Goal: Information Seeking & Learning: Learn about a topic

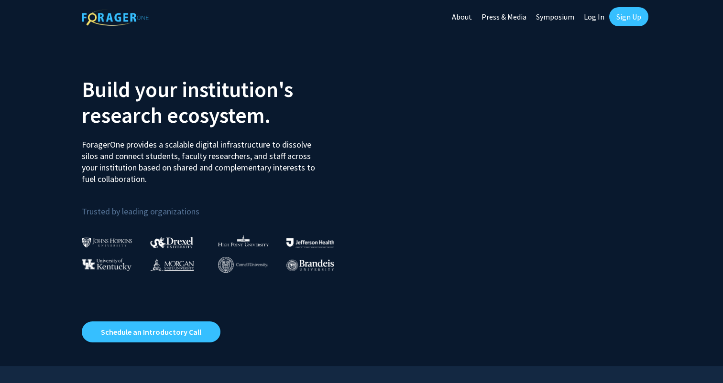
click at [596, 17] on link "Log In" at bounding box center [594, 16] width 30 height 33
select select
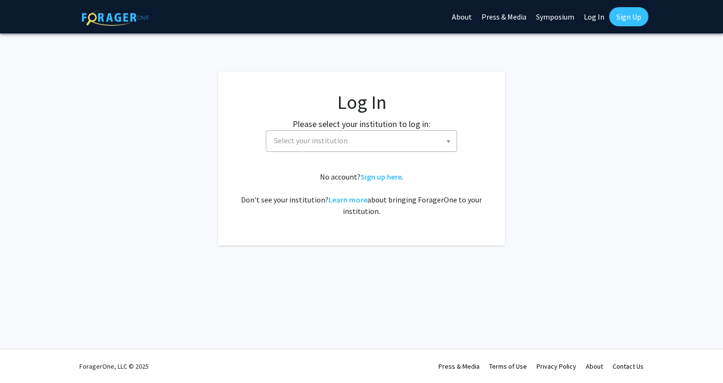
click at [355, 133] on span "Select your institution" at bounding box center [363, 141] width 186 height 20
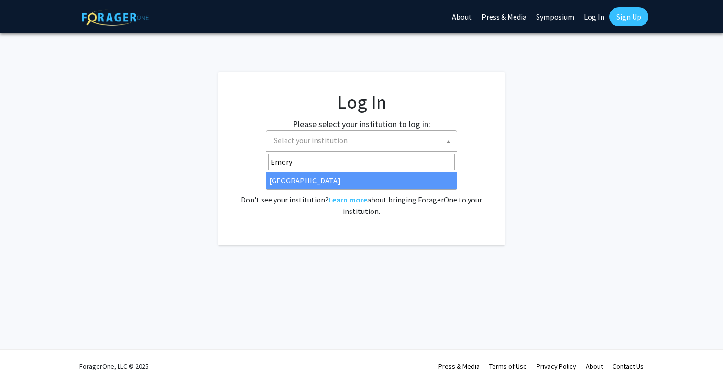
click at [271, 159] on input "Emory" at bounding box center [361, 162] width 186 height 16
type input "Emory"
select select "12"
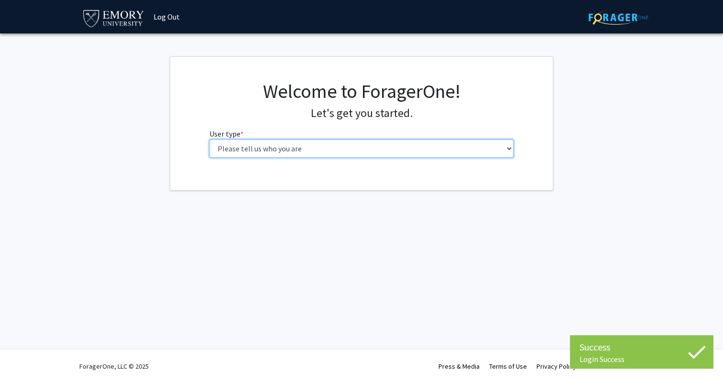
click at [317, 151] on select "Please tell us who you are Undergraduate Student Master's Student Doctoral Cand…" at bounding box center [361, 149] width 304 height 18
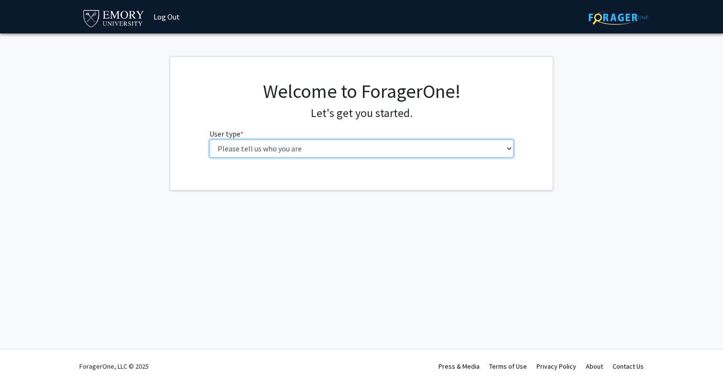
select select "1: undergrad"
click at [209, 140] on select "Please tell us who you are Undergraduate Student Master's Student Doctoral Cand…" at bounding box center [361, 149] width 304 height 18
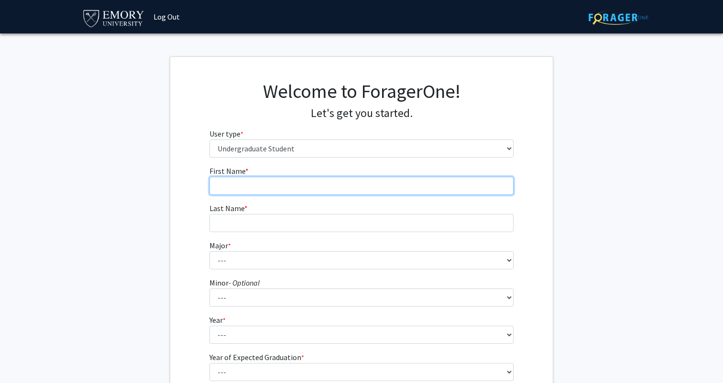
click at [285, 182] on input "First Name * required" at bounding box center [361, 186] width 304 height 18
type input "Yanxi"
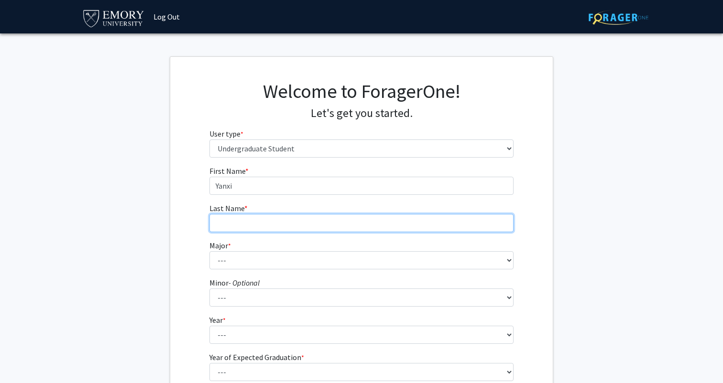
type input "[PERSON_NAME]"
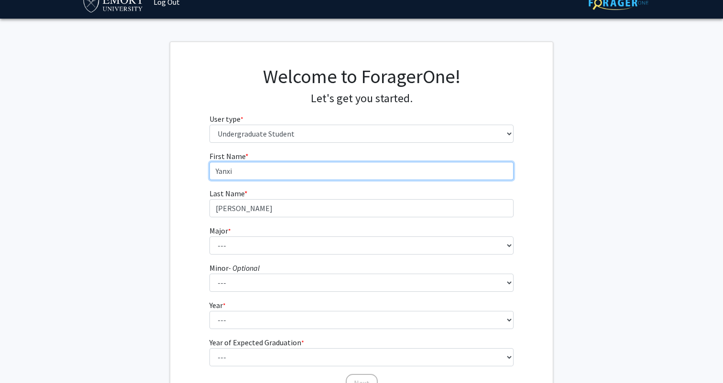
scroll to position [33, 0]
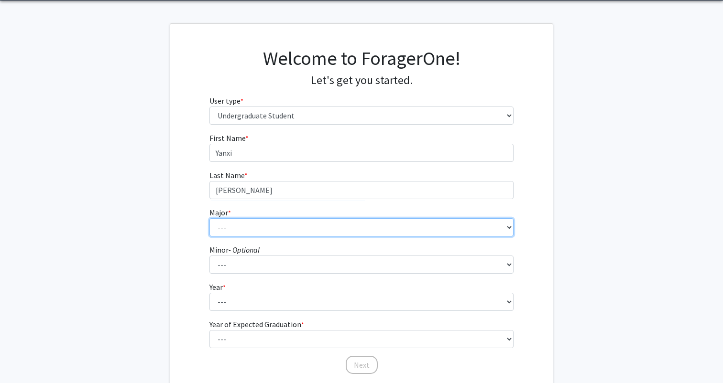
click at [236, 230] on select "--- Accounting African American Studies African Studies American Studies Analyt…" at bounding box center [361, 227] width 304 height 18
select select "7: 968"
click at [209, 218] on select "--- Accounting African American Studies African Studies American Studies Analyt…" at bounding box center [361, 227] width 304 height 18
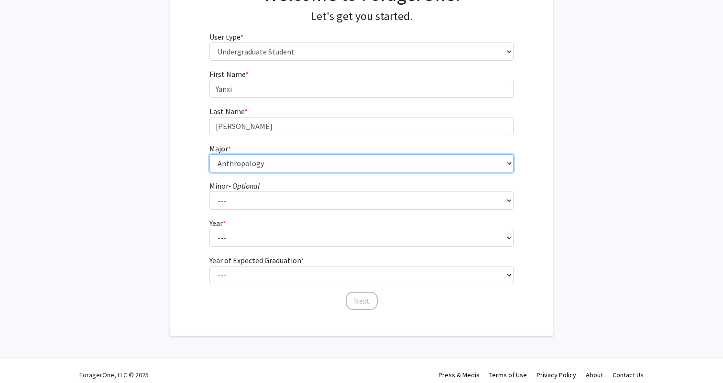
scroll to position [106, 0]
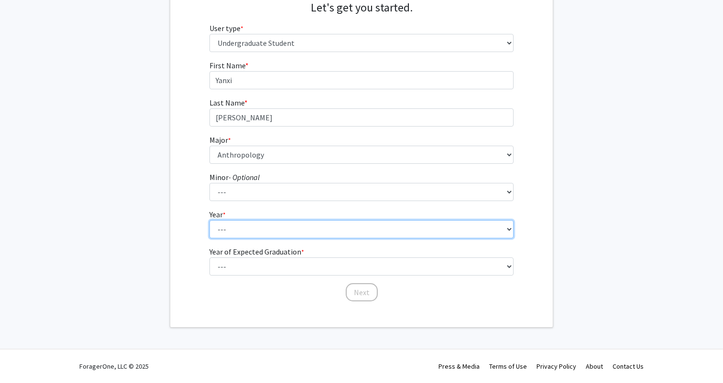
click at [234, 229] on select "--- First-year Sophomore Junior Senior Postbaccalaureate Certificate" at bounding box center [361, 229] width 304 height 18
select select "1: first-year"
click at [209, 220] on select "--- First-year Sophomore Junior Senior Postbaccalaureate Certificate" at bounding box center [361, 229] width 304 height 18
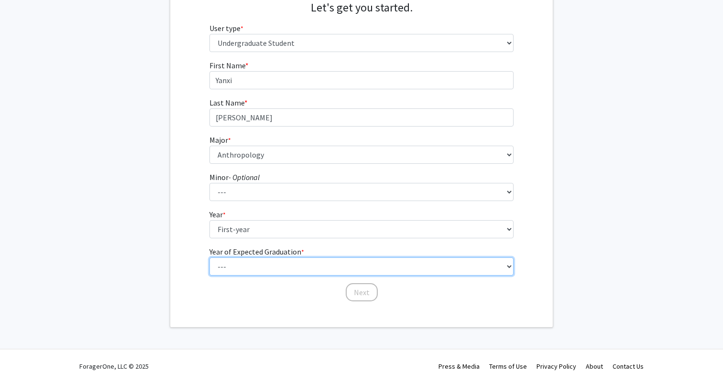
click at [244, 264] on select "--- 2025 2026 2027 2028 2029 2030 2031 2032 2033 2034" at bounding box center [361, 267] width 304 height 18
select select "5: 2029"
click at [209, 258] on select "--- 2025 2026 2027 2028 2029 2030 2031 2032 2033 2034" at bounding box center [361, 267] width 304 height 18
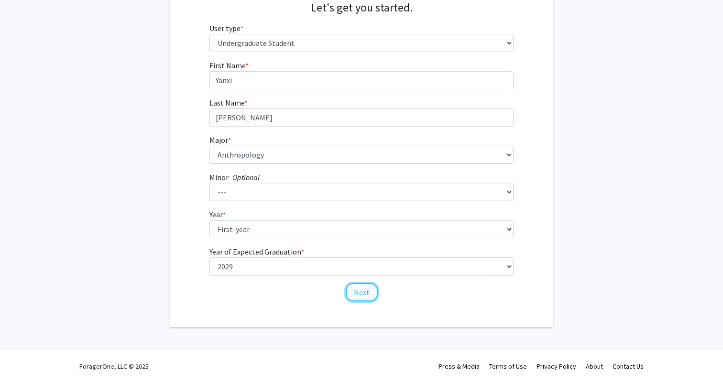
click at [368, 289] on button "Next" at bounding box center [362, 292] width 32 height 18
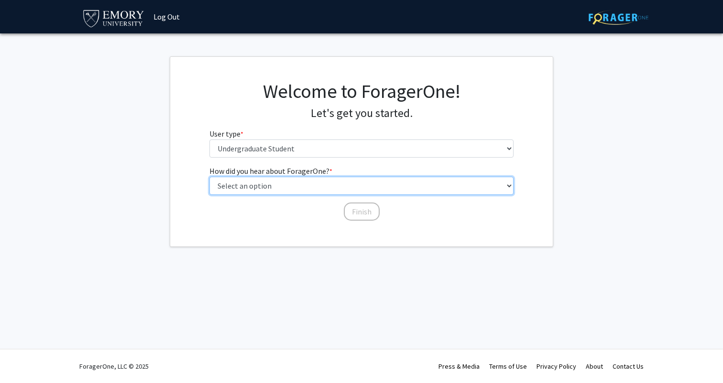
click at [320, 179] on select "Select an option Peer/student recommendation Faculty/staff recommendation Unive…" at bounding box center [361, 186] width 304 height 18
select select "2: faculty_recommendation"
click at [209, 177] on select "Select an option Peer/student recommendation Faculty/staff recommendation Unive…" at bounding box center [361, 186] width 304 height 18
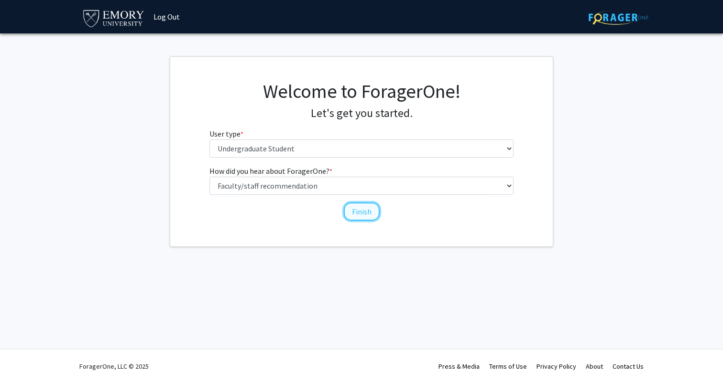
click at [364, 215] on button "Finish" at bounding box center [362, 212] width 36 height 18
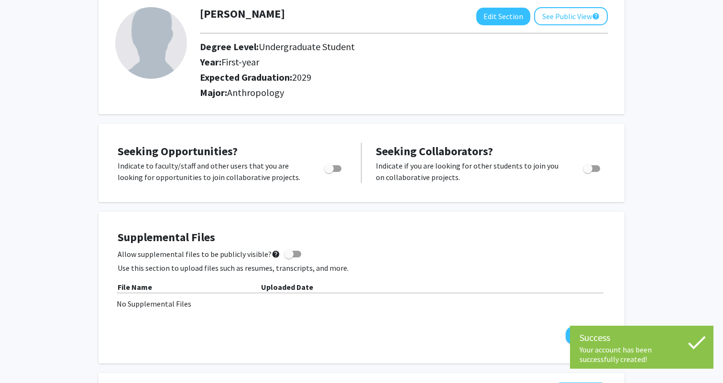
scroll to position [64, 0]
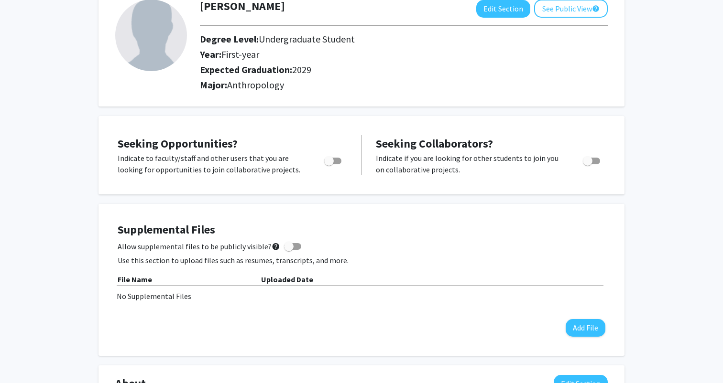
click at [331, 161] on span "Toggle" at bounding box center [329, 161] width 10 height 10
click at [329, 164] on input "Are you actively seeking opportunities?" at bounding box center [328, 164] width 0 height 0
checkbox input "true"
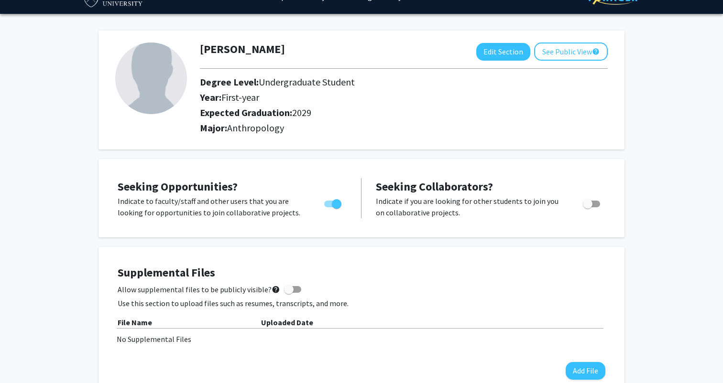
scroll to position [0, 0]
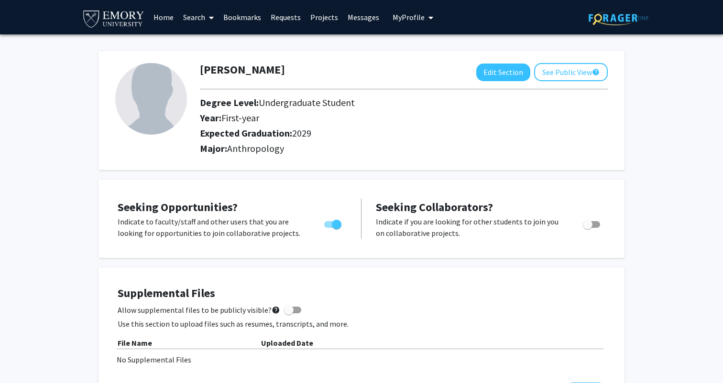
click at [207, 13] on span at bounding box center [209, 17] width 9 height 33
click at [367, 44] on div "[PERSON_NAME] Edit Section See Public View help Degree Level: Undergraduate Stu…" at bounding box center [361, 106] width 526 height 129
click at [162, 20] on link "Home" at bounding box center [164, 16] width 30 height 33
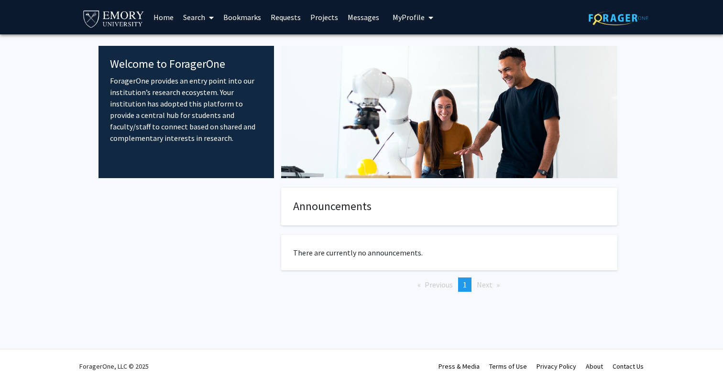
click at [326, 17] on link "Projects" at bounding box center [323, 16] width 37 height 33
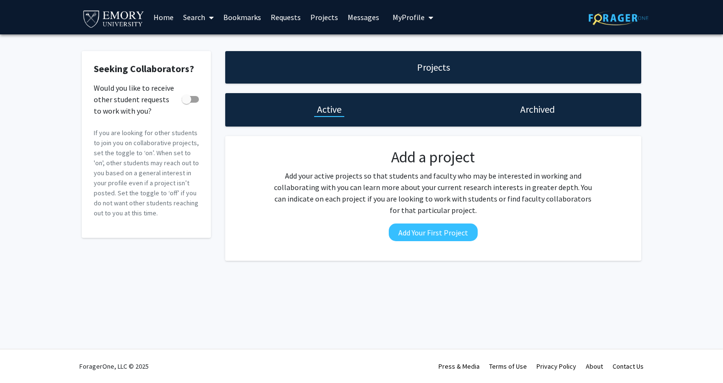
click at [208, 21] on span at bounding box center [209, 17] width 9 height 33
click at [276, 13] on link "Requests" at bounding box center [286, 16] width 40 height 33
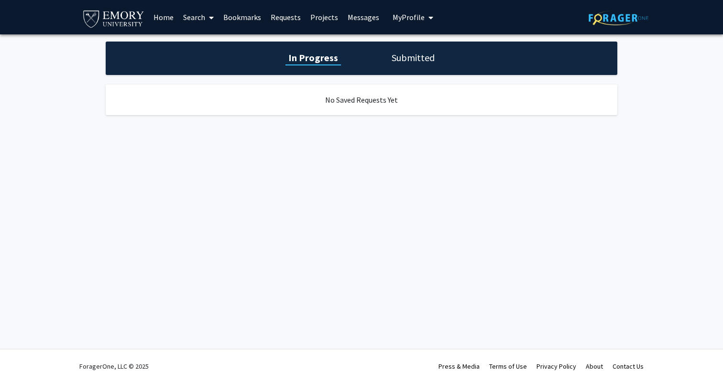
click at [152, 18] on link "Home" at bounding box center [164, 16] width 30 height 33
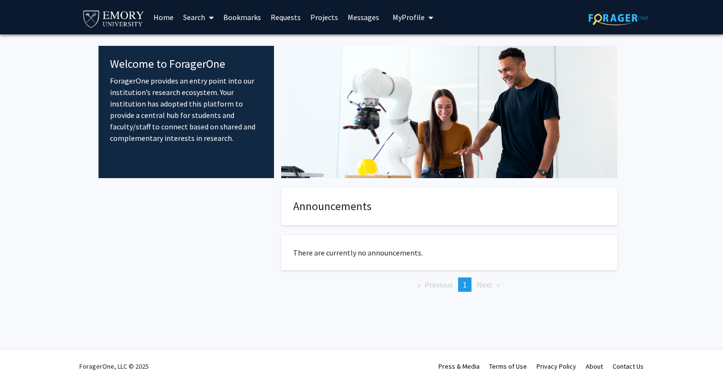
click at [367, 227] on div "Announcements There are currently no announcements. Previous page 1 / 1 You're …" at bounding box center [449, 255] width 336 height 135
click at [468, 285] on li "You're on page 1" at bounding box center [464, 285] width 13 height 14
click at [233, 20] on link "Bookmarks" at bounding box center [241, 16] width 47 height 33
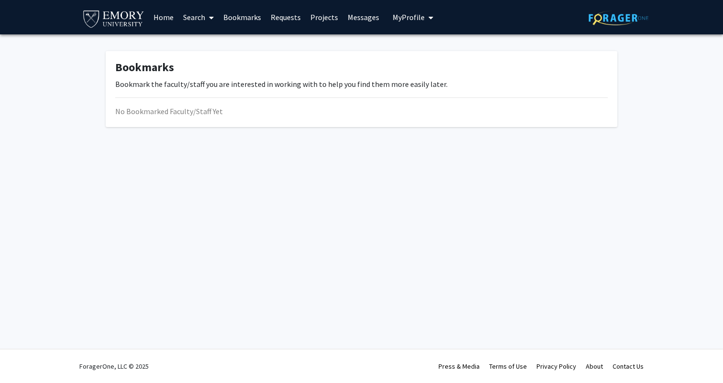
click at [279, 19] on link "Requests" at bounding box center [286, 16] width 40 height 33
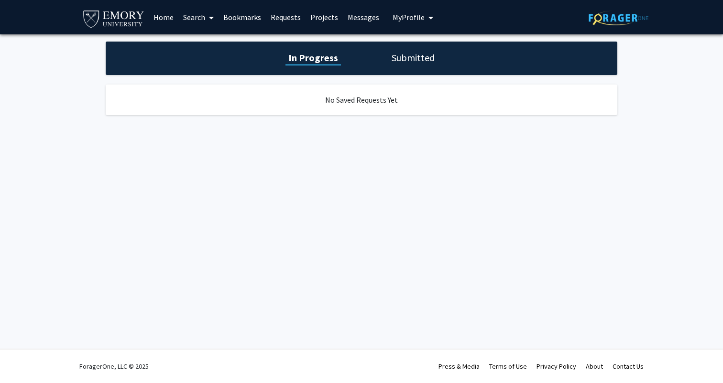
click at [323, 22] on link "Projects" at bounding box center [323, 16] width 37 height 33
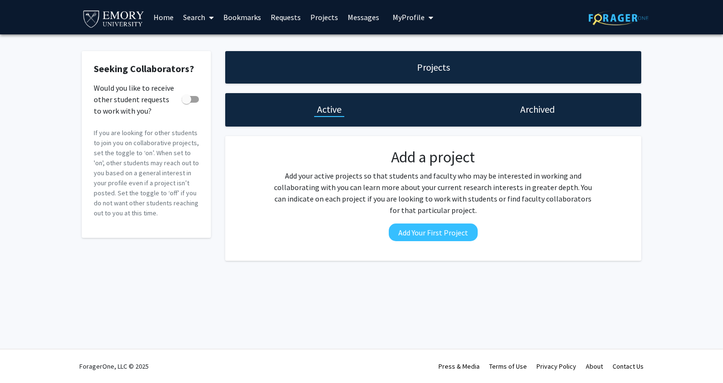
click at [353, 22] on link "Messages" at bounding box center [363, 16] width 41 height 33
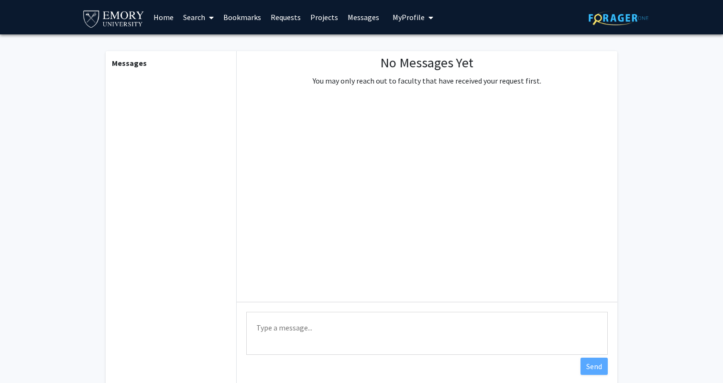
click at [409, 22] on button "My Profile" at bounding box center [413, 17] width 46 height 34
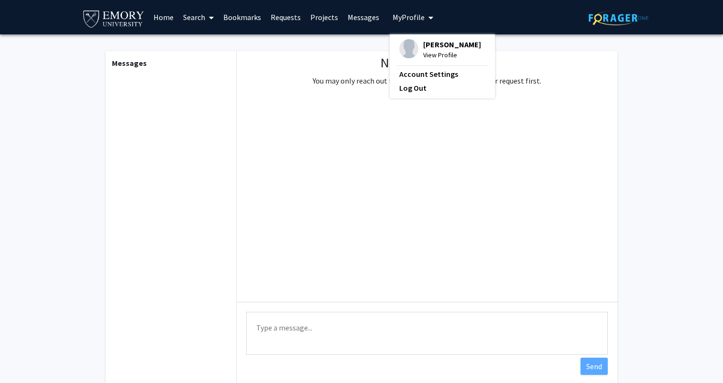
click at [201, 14] on link "Search" at bounding box center [198, 16] width 40 height 33
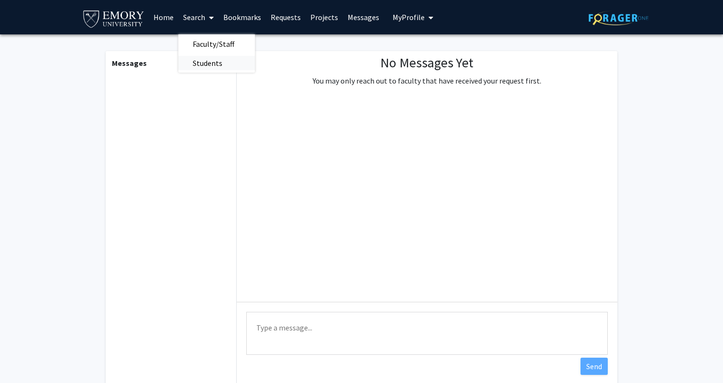
click at [222, 61] on span "Students" at bounding box center [207, 63] width 58 height 19
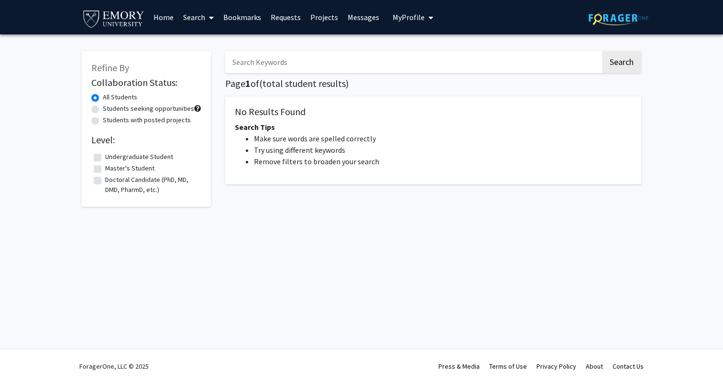
click at [204, 12] on link "Search" at bounding box center [198, 16] width 40 height 33
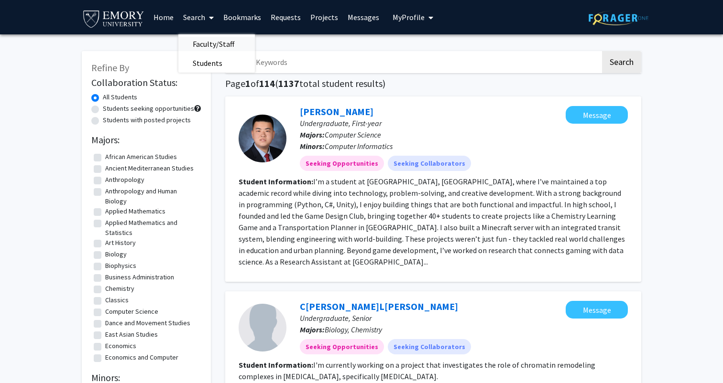
click at [211, 42] on span "Faculty/Staff" at bounding box center [213, 43] width 70 height 19
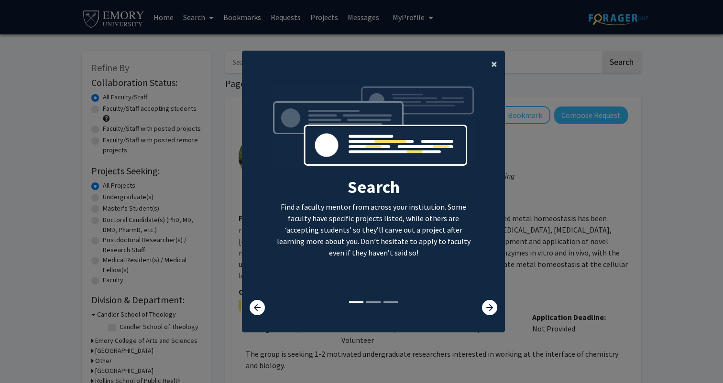
click at [497, 65] on button "×" at bounding box center [494, 64] width 22 height 27
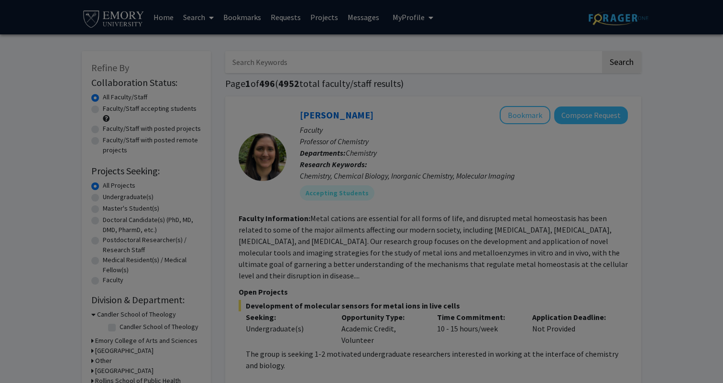
click at [492, 64] on div "Search Find a faculty mentor from across your institution. Some faculty have sp…" at bounding box center [373, 103] width 262 height 215
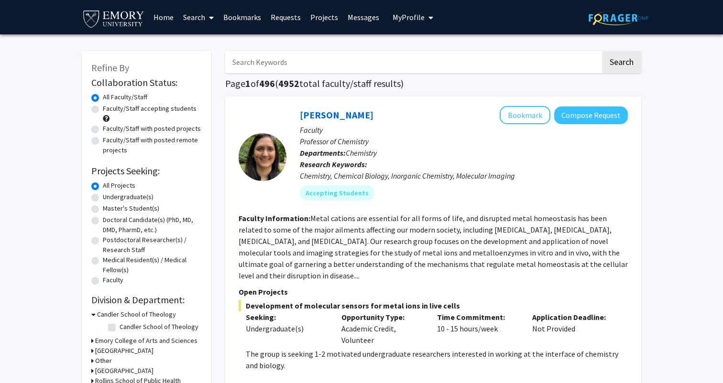
click at [272, 52] on input "Search Keywords" at bounding box center [412, 62] width 375 height 22
click at [265, 54] on input "Search Keywords" at bounding box center [412, 62] width 375 height 22
click at [103, 199] on label "Undergraduate(s)" at bounding box center [128, 197] width 51 height 10
click at [103, 198] on input "Undergraduate(s)" at bounding box center [106, 195] width 6 height 6
radio input "true"
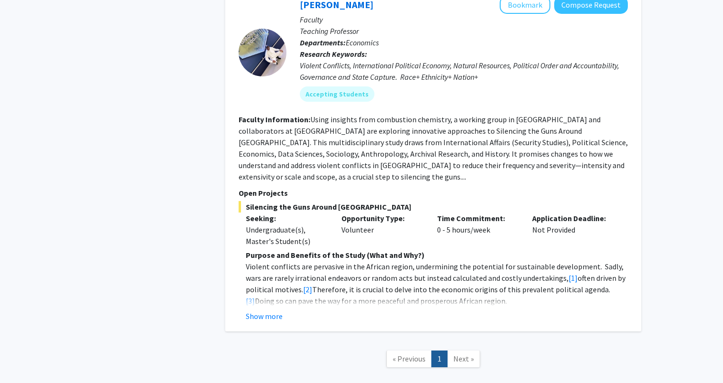
scroll to position [1956, 0]
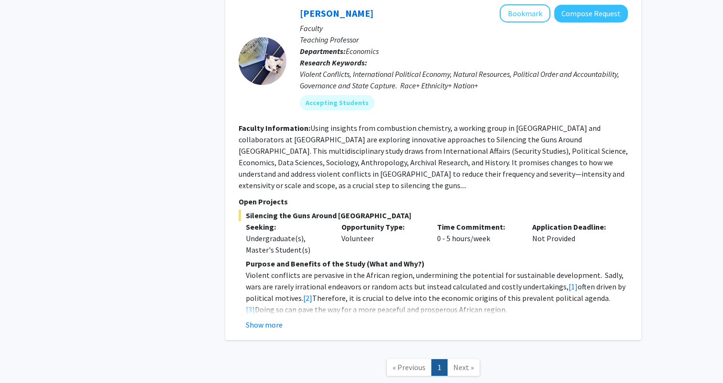
click at [460, 363] on span "Next »" at bounding box center [463, 368] width 21 height 10
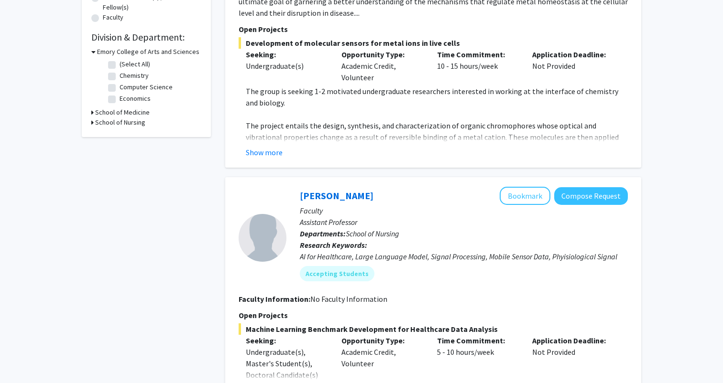
scroll to position [0, 0]
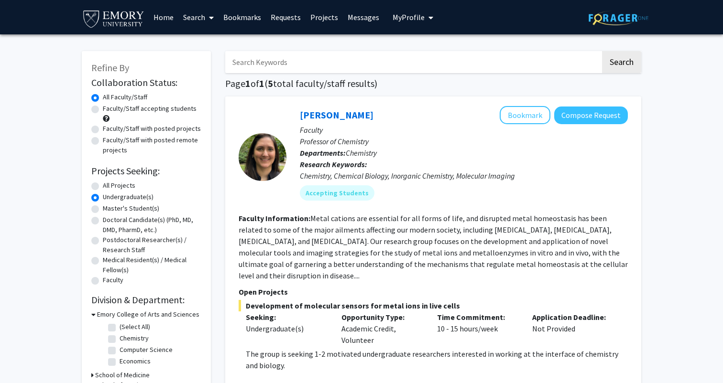
click at [103, 183] on label "All Projects" at bounding box center [119, 186] width 33 height 10
click at [103, 183] on input "All Projects" at bounding box center [106, 184] width 6 height 6
radio input "true"
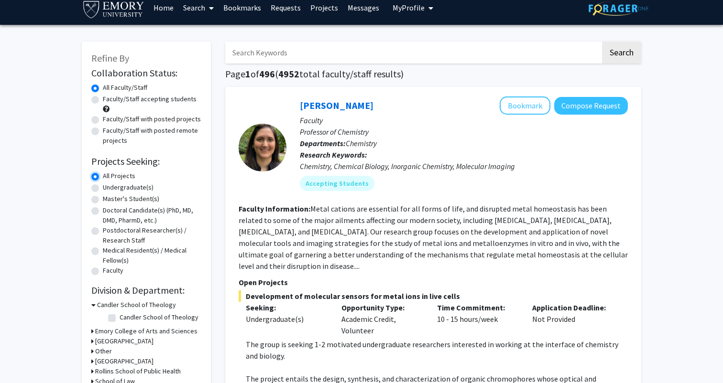
scroll to position [11, 0]
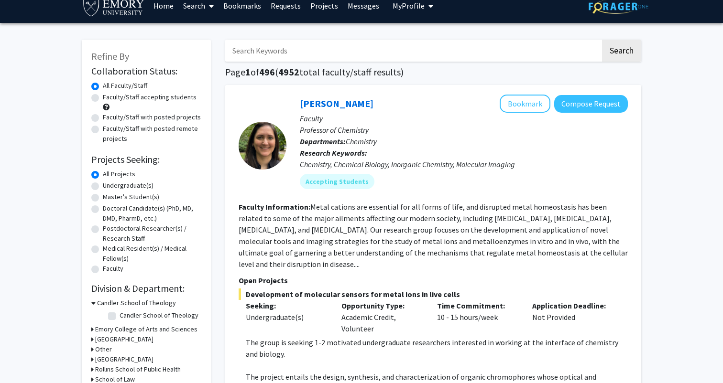
click at [295, 55] on input "Search Keywords" at bounding box center [412, 51] width 375 height 22
type input "anthropology"
click at [614, 51] on button "Search" at bounding box center [621, 51] width 39 height 22
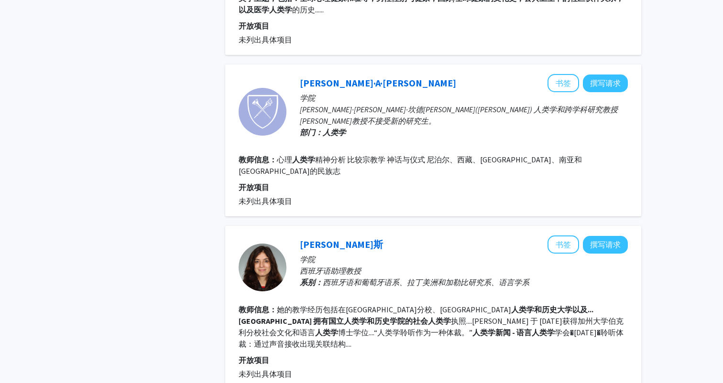
scroll to position [1474, 0]
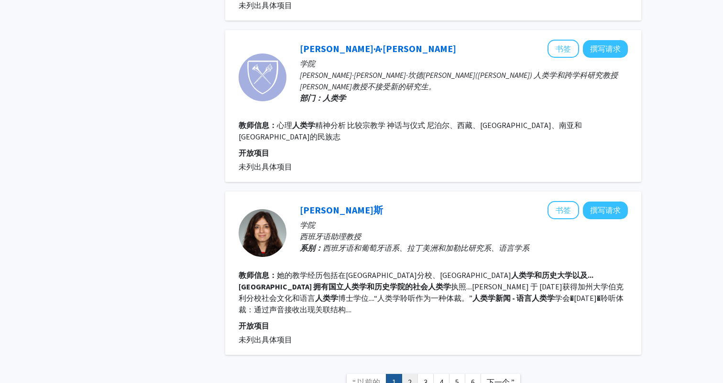
click at [411, 378] on font "2" at bounding box center [410, 383] width 4 height 10
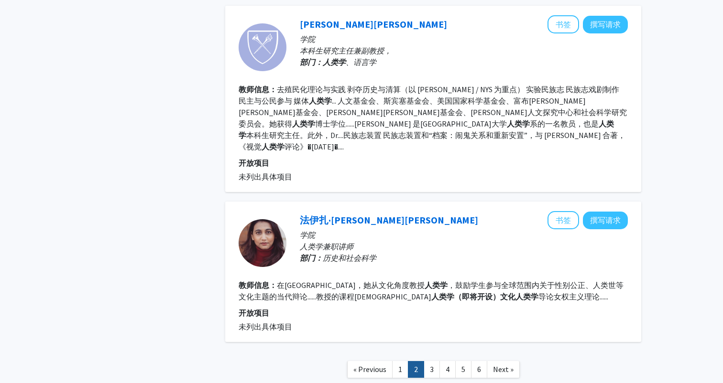
scroll to position [1413, 0]
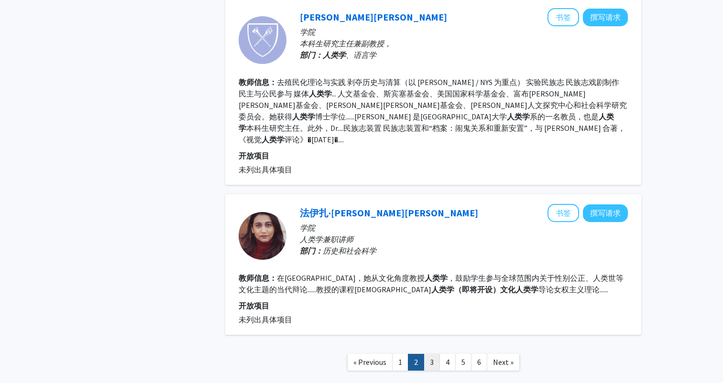
click at [434, 354] on link "3" at bounding box center [431, 362] width 16 height 17
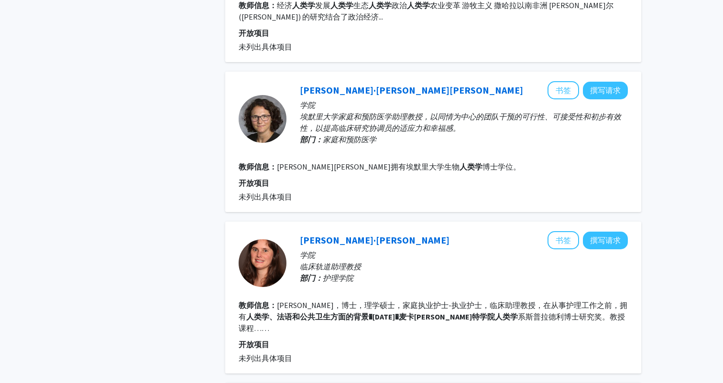
scroll to position [1014, 0]
